Goal: Transaction & Acquisition: Purchase product/service

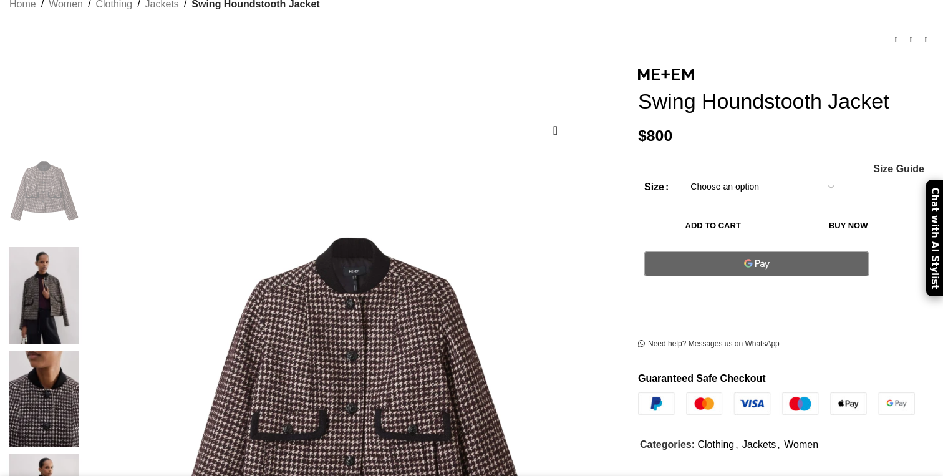
scroll to position [111, 0]
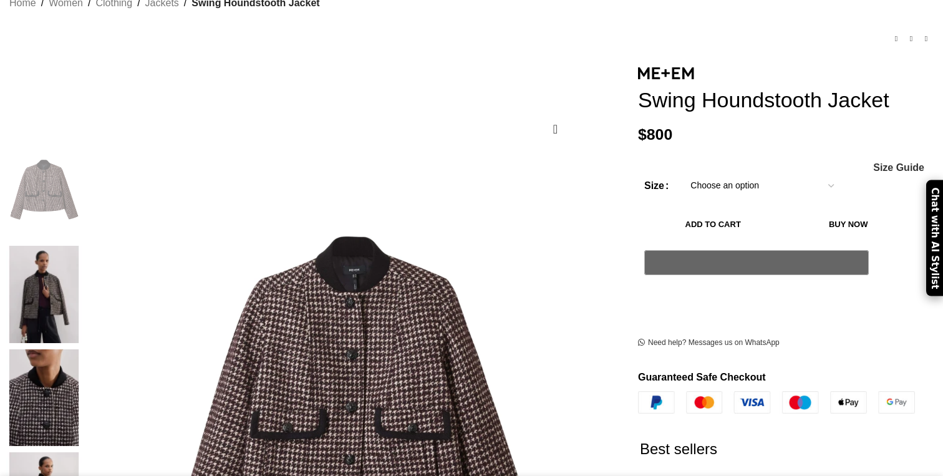
click at [694, 192] on select "Choose an option 4 UK 6 UK 8 [GEOGRAPHIC_DATA] 10 [GEOGRAPHIC_DATA] 12 [GEOGRAP…" at bounding box center [762, 186] width 162 height 26
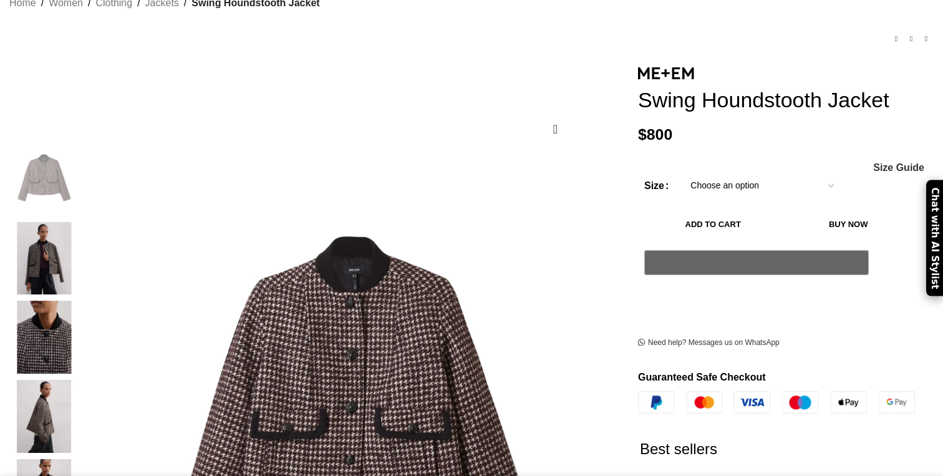
click at [681, 176] on select "Choose an option 4 UK 6 UK 8 [GEOGRAPHIC_DATA] 10 [GEOGRAPHIC_DATA] 12 [GEOGRAP…" at bounding box center [762, 186] width 162 height 26
select select "4-[GEOGRAPHIC_DATA]"
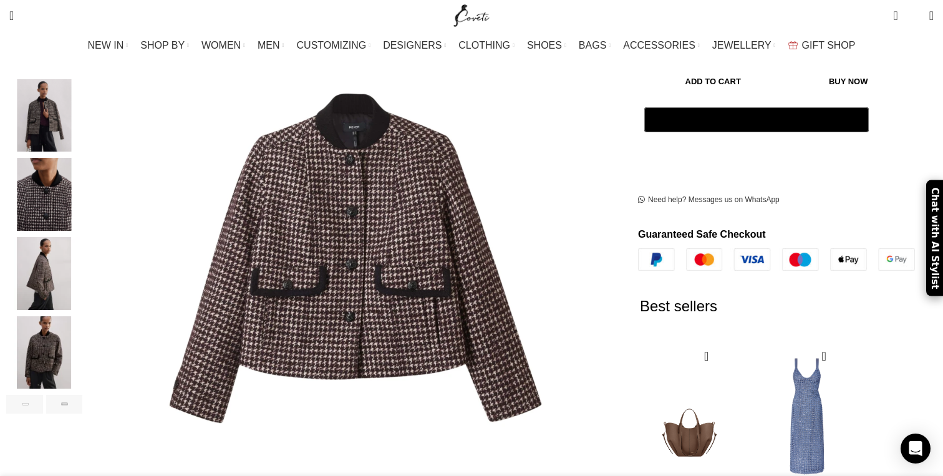
scroll to position [258, 0]
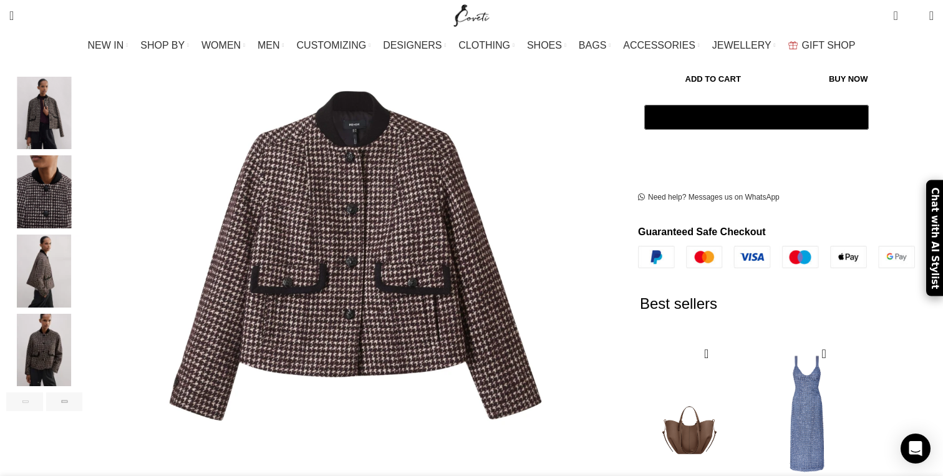
click at [82, 260] on img "4 / 6" at bounding box center [44, 271] width 76 height 73
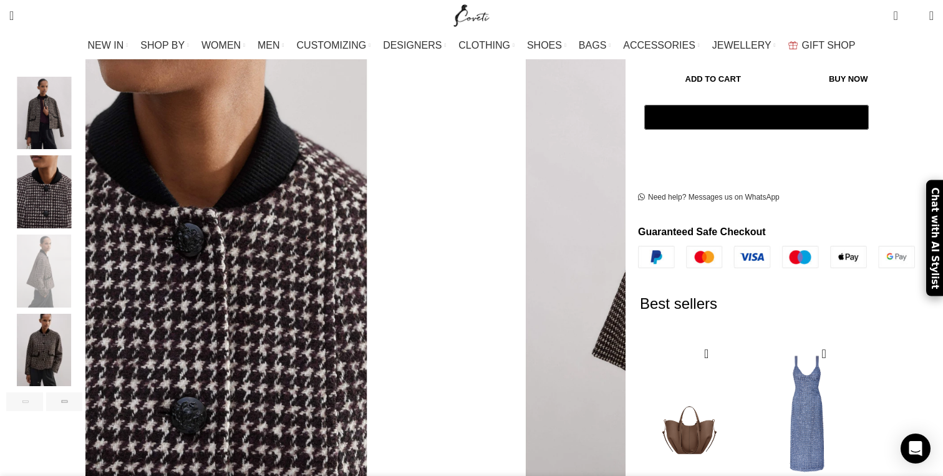
click at [82, 314] on img "5 / 6" at bounding box center [44, 350] width 76 height 73
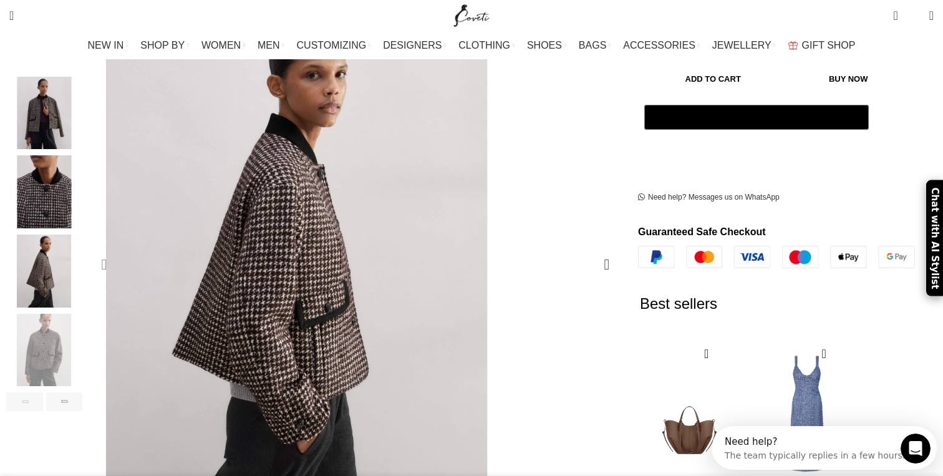
scroll to position [0, 131]
click at [82, 80] on img "2 / 6" at bounding box center [44, 113] width 76 height 73
